Goal: Transaction & Acquisition: Subscribe to service/newsletter

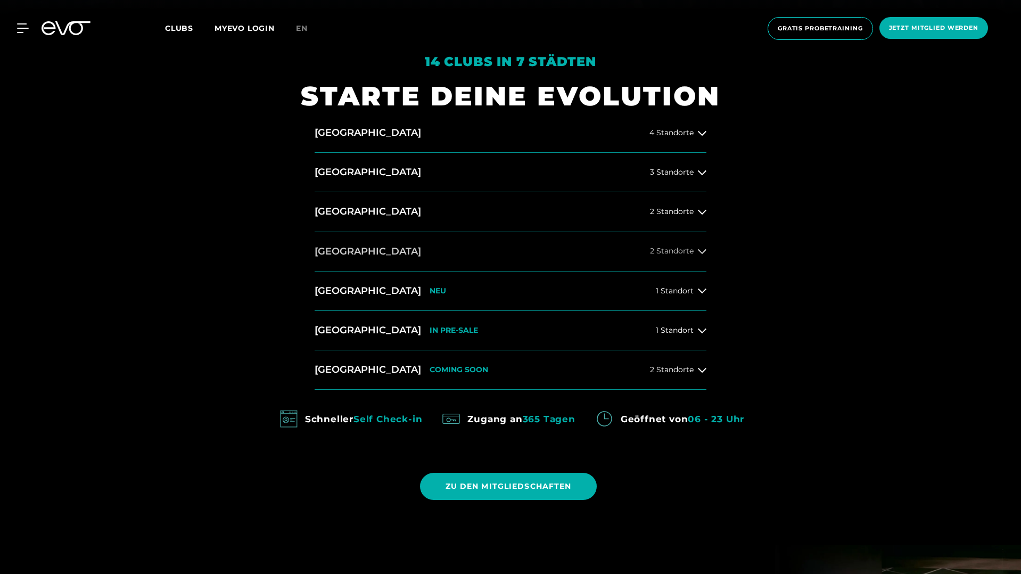
click at [409, 250] on button "[GEOGRAPHIC_DATA] 2 Standorte" at bounding box center [511, 251] width 392 height 39
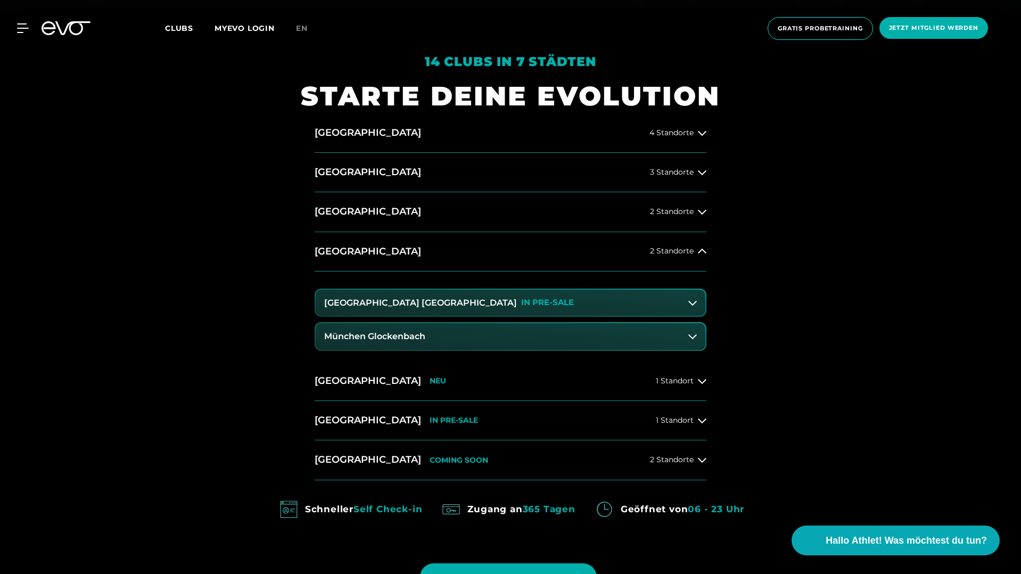
click at [382, 306] on h3 "[GEOGRAPHIC_DATA] [GEOGRAPHIC_DATA]" at bounding box center [420, 303] width 193 height 10
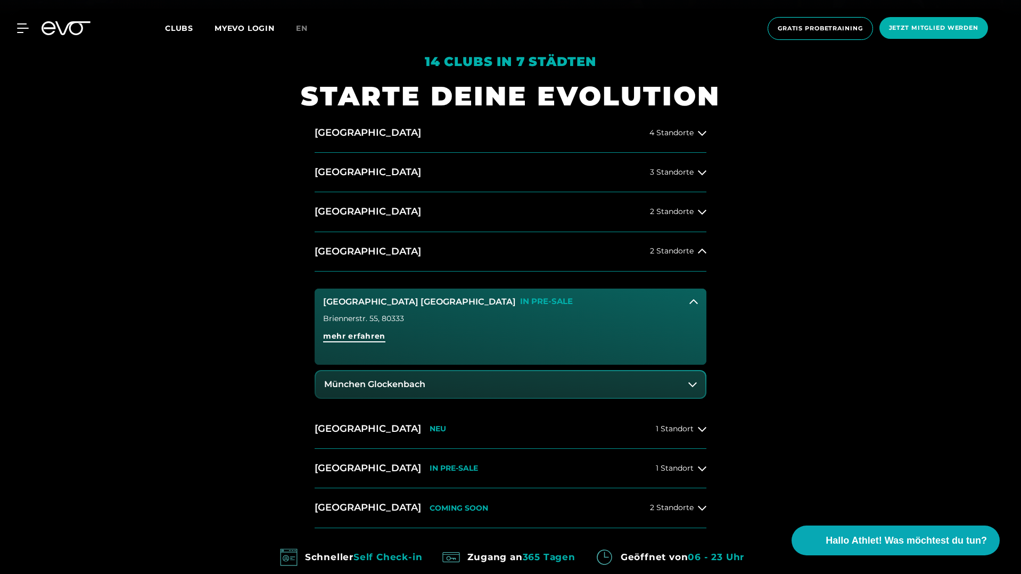
click at [356, 336] on span "mehr erfahren" at bounding box center [354, 336] width 62 height 11
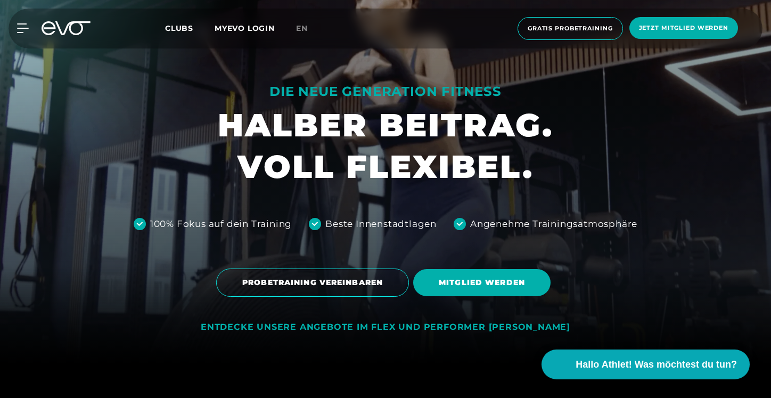
scroll to position [196, 0]
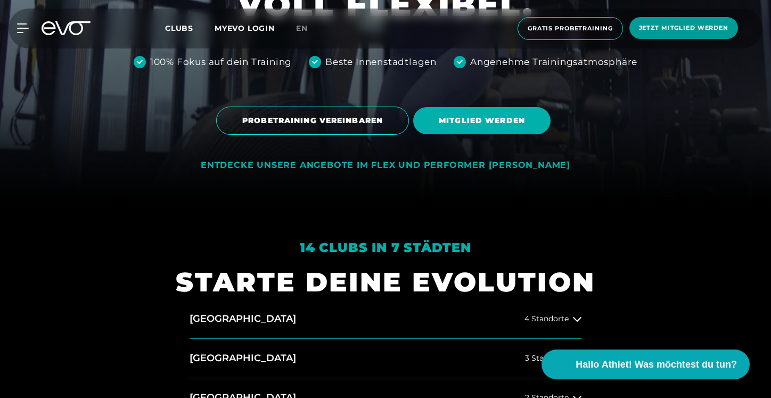
click at [654, 26] on span "Jetzt Mitglied werden" at bounding box center [683, 27] width 89 height 9
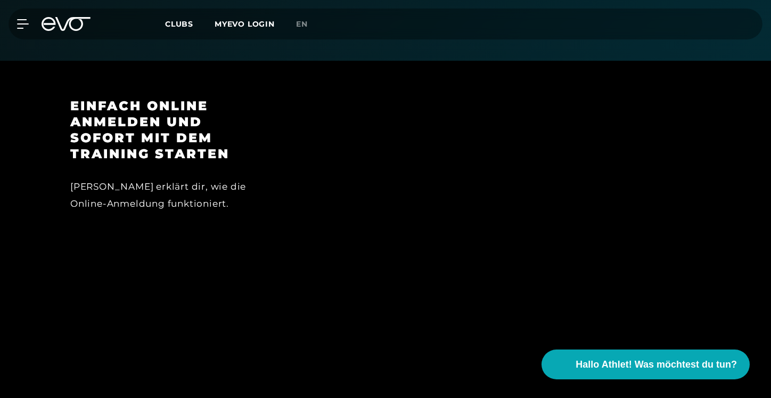
scroll to position [525, 0]
